Goal: Obtain resource: Download file/media

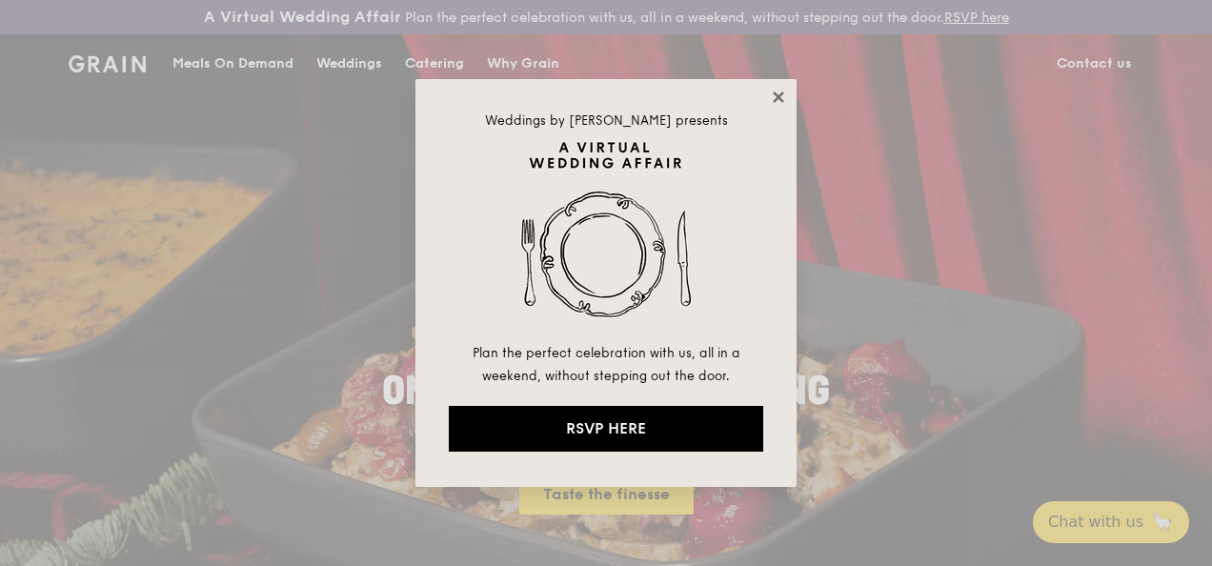
click at [776, 93] on icon at bounding box center [778, 96] width 10 height 10
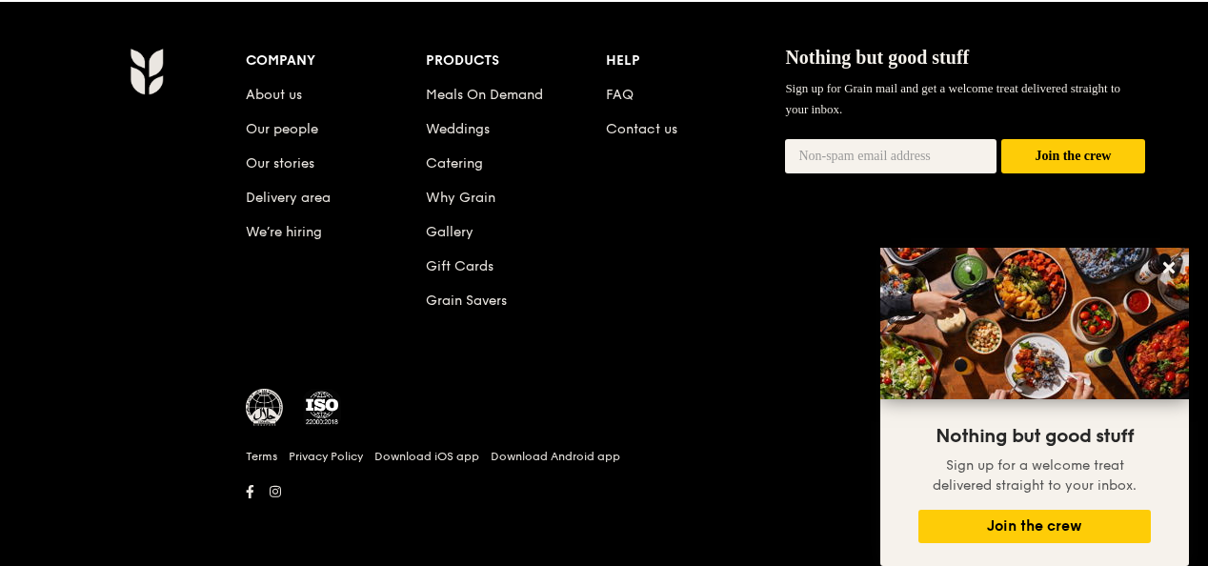
scroll to position [1647, 0]
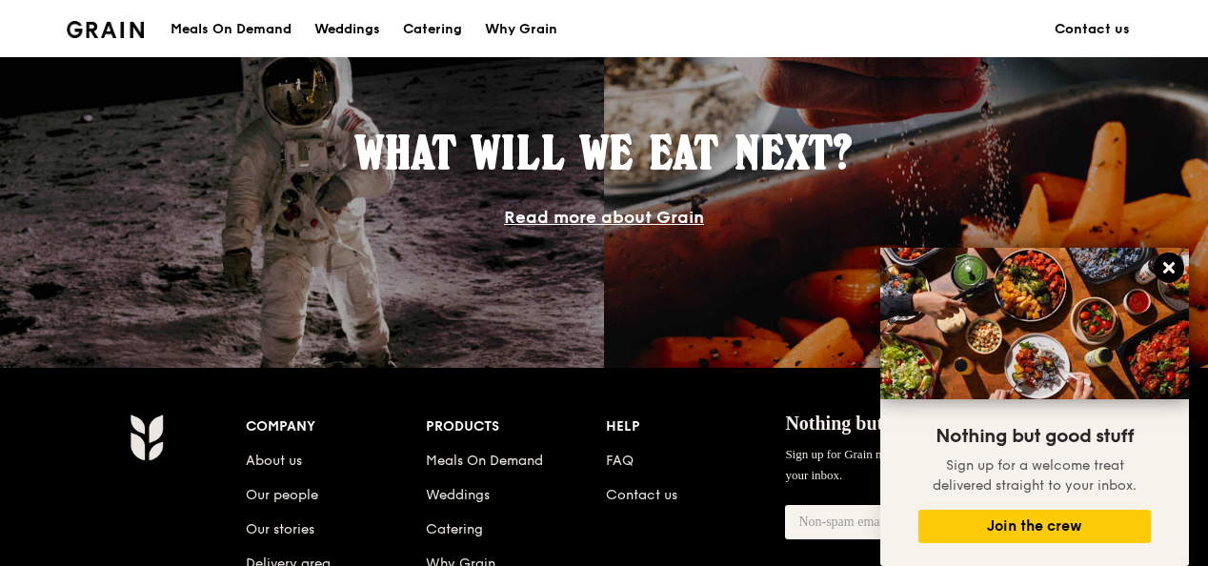
click at [1178, 259] on button at bounding box center [1169, 268] width 30 height 30
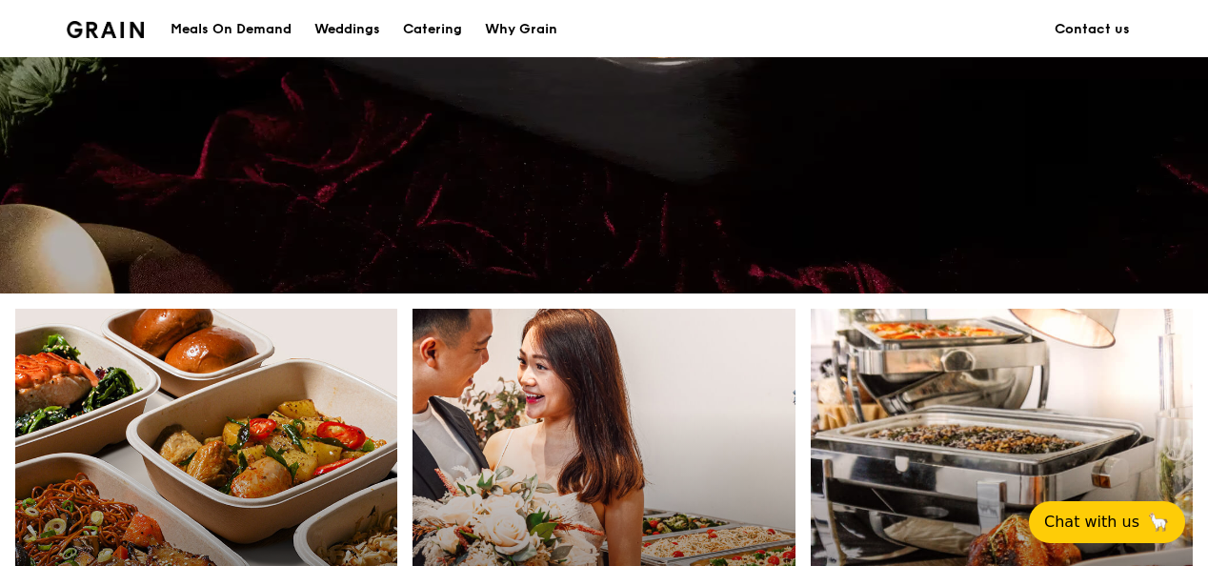
scroll to position [884, 0]
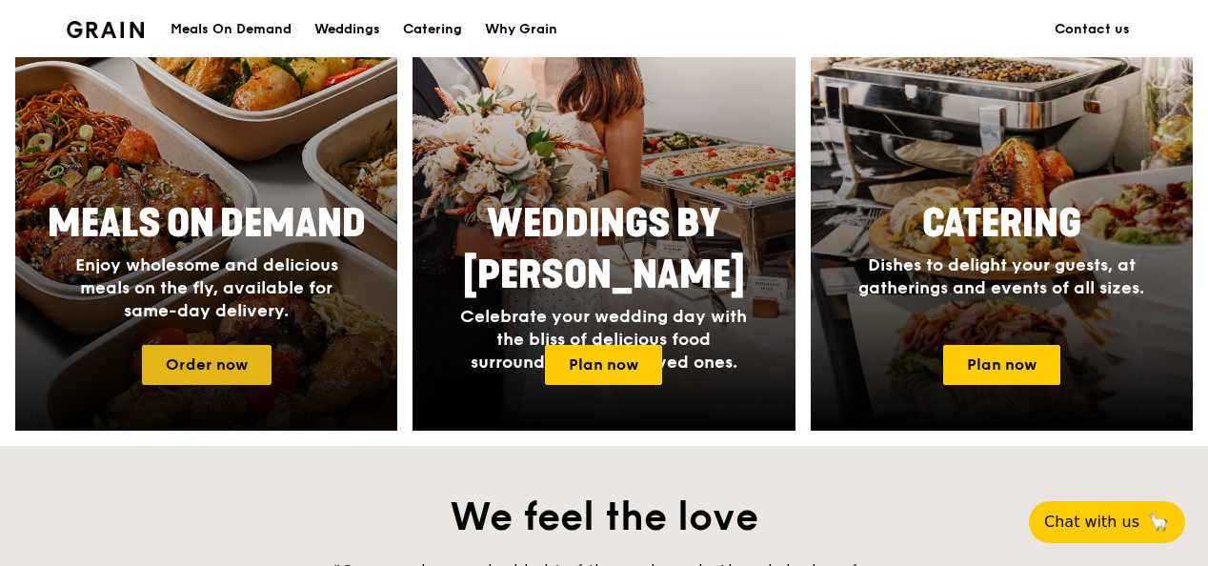
click at [240, 376] on link "Order now" at bounding box center [207, 365] width 130 height 40
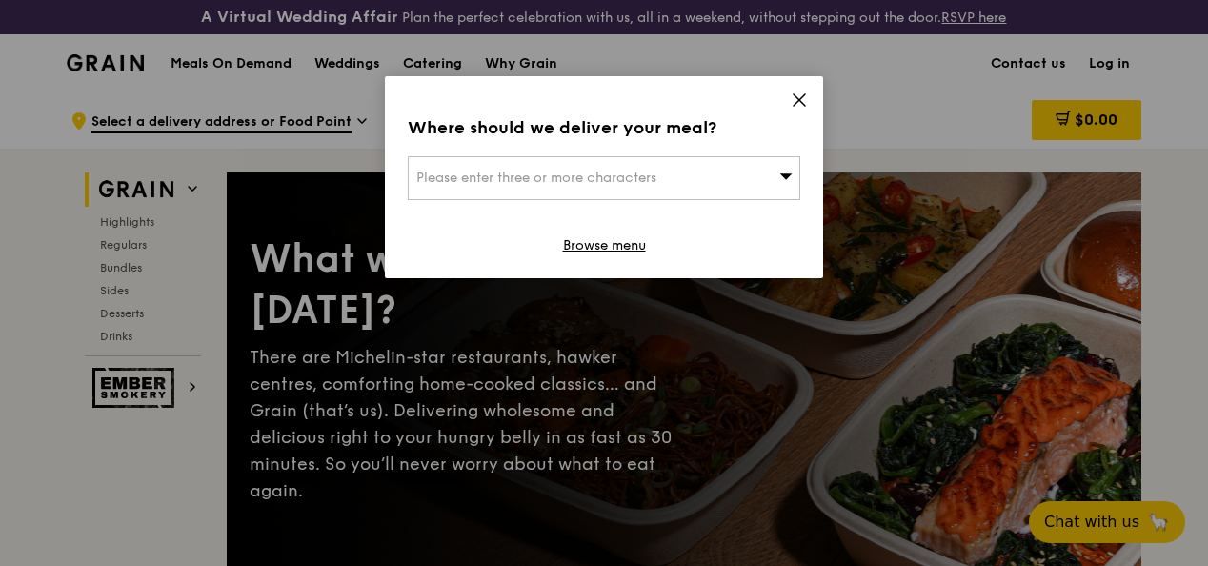
click at [802, 98] on icon at bounding box center [799, 99] width 17 height 17
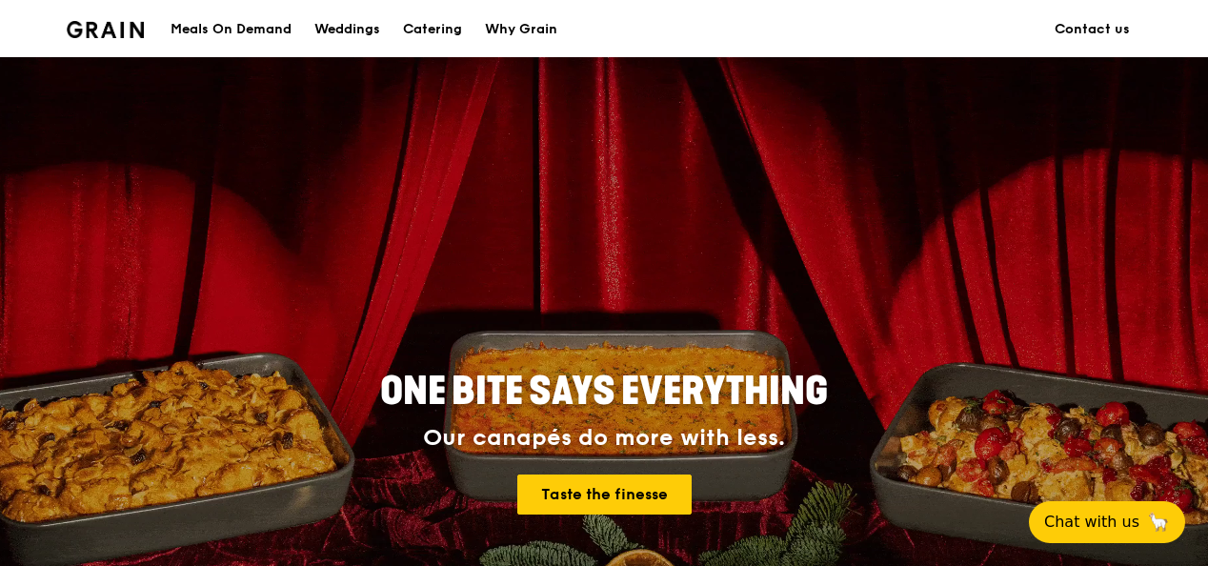
scroll to position [884, 0]
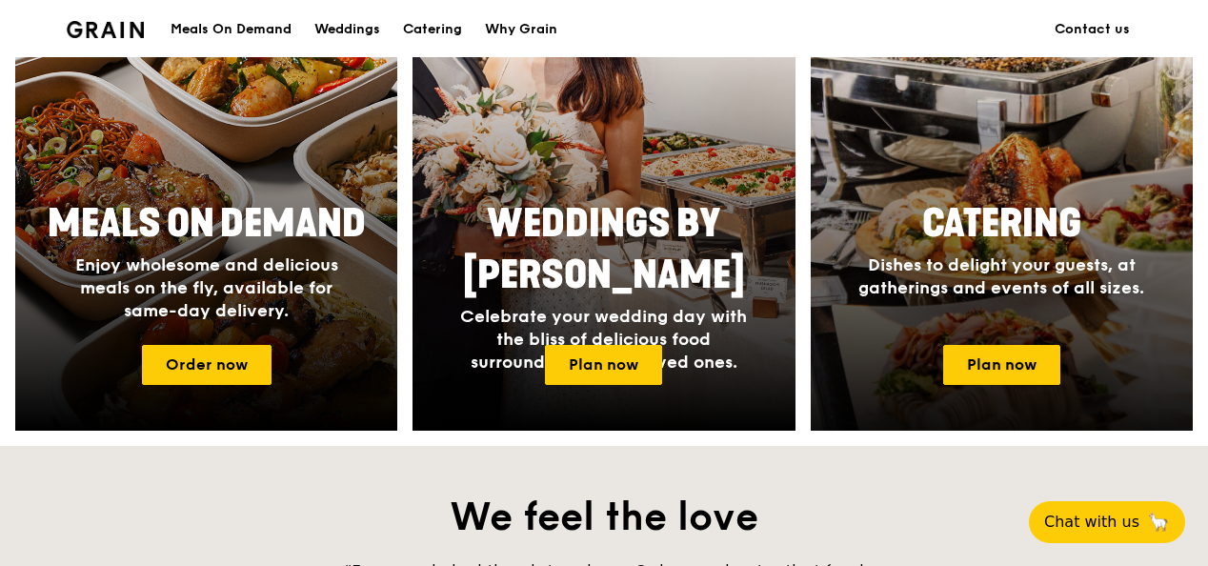
click at [1044, 250] on h2 "Catering" at bounding box center [1001, 223] width 358 height 51
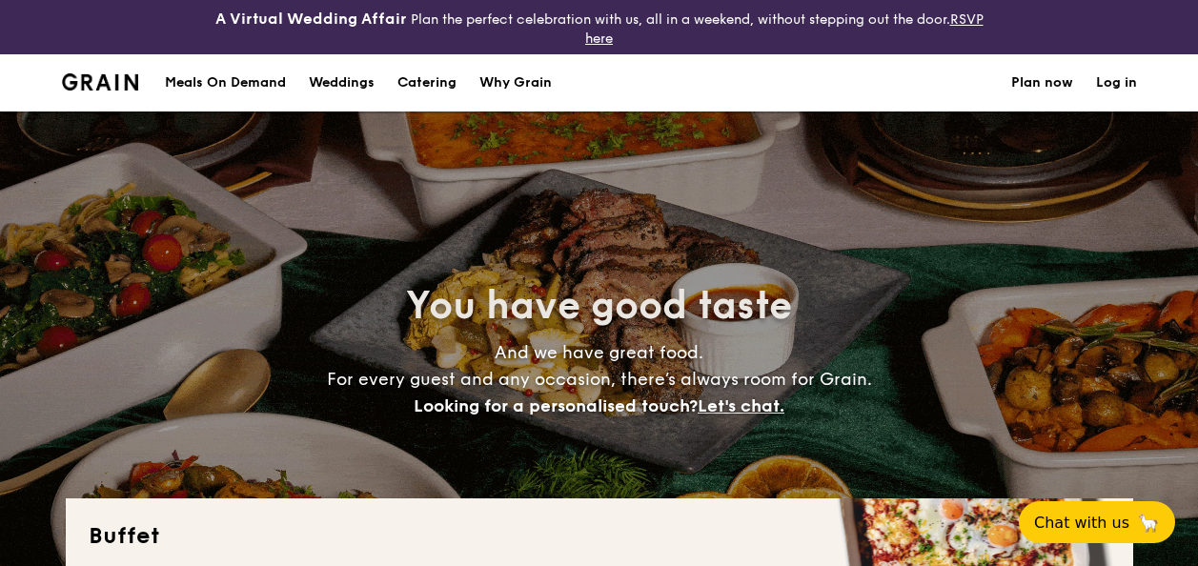
select select
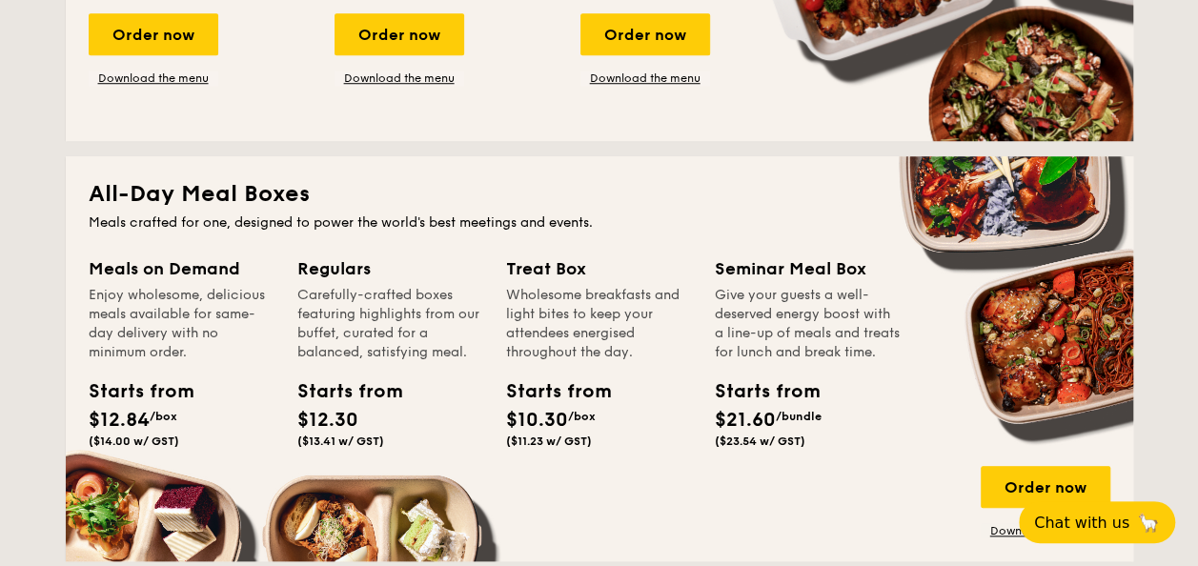
scroll to position [858, 0]
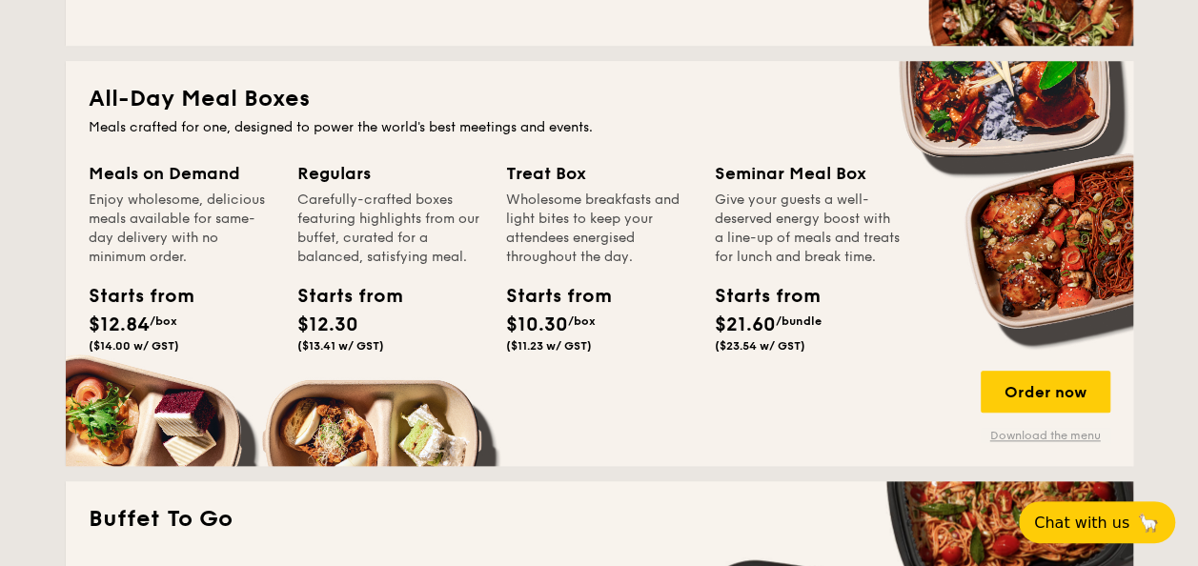
click at [1033, 436] on link "Download the menu" at bounding box center [1046, 435] width 130 height 15
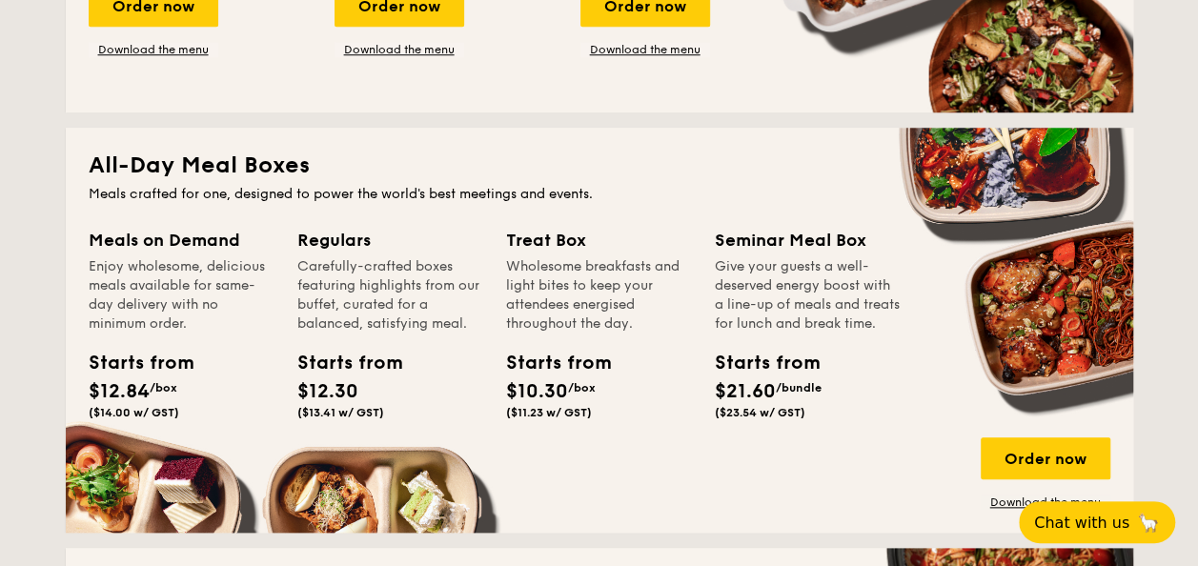
scroll to position [886, 0]
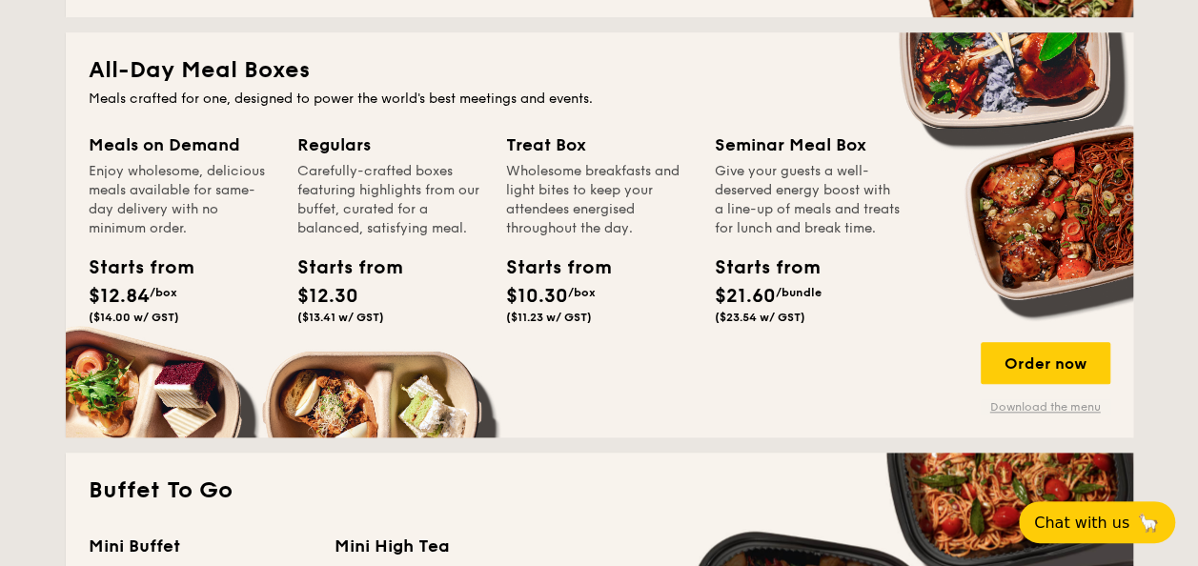
click at [1057, 406] on link "Download the menu" at bounding box center [1046, 406] width 130 height 15
click at [1046, 399] on link "Download the menu" at bounding box center [1046, 406] width 130 height 15
